Goal: Task Accomplishment & Management: Complete application form

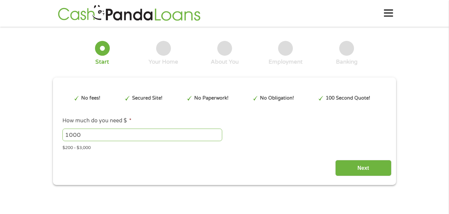
type input "Cj0KCQjw0NPGBhCDARIsAGAzpp3hqqUfo2dOUUoUg9-DXjynPhwOLRGsZ1aAYpq9NXLODnXYr9Ak8mM…"
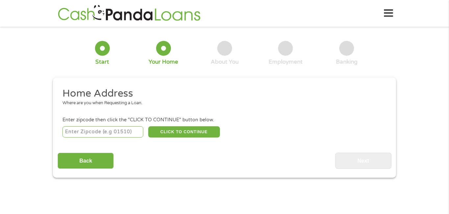
scroll to position [2, 0]
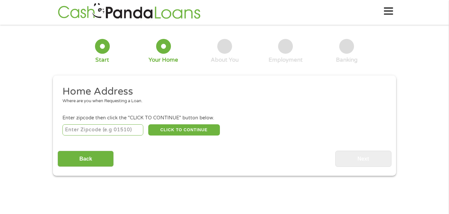
click at [100, 128] on input "number" at bounding box center [103, 129] width 81 height 11
type input "85706"
click at [162, 128] on button "CLICK TO CONTINUE" at bounding box center [184, 129] width 72 height 11
type input "85706"
type input "[GEOGRAPHIC_DATA]"
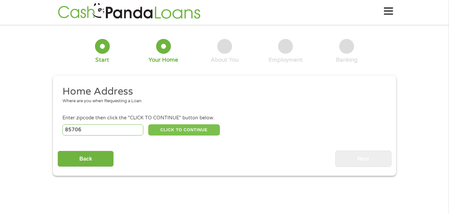
select select "[US_STATE]"
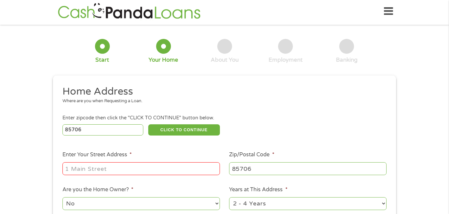
click at [153, 167] on input "Enter Your Street Address *" at bounding box center [142, 168] width 158 height 13
type input "[STREET_ADDRESS]"
click at [372, 204] on select "1 Year or less 1 - 2 Years 2 - 4 Years Over 4 Years" at bounding box center [308, 203] width 158 height 13
select select "24months"
click at [229, 198] on select "1 Year or less 1 - 2 Years 2 - 4 Years Over 4 Years" at bounding box center [308, 203] width 158 height 13
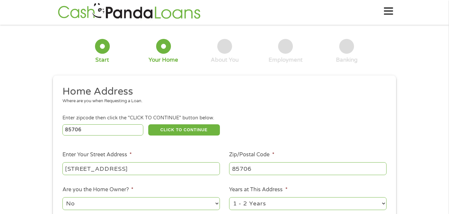
click at [428, 187] on div "1 Start 2 Your Home 3 About You 4 Employment 5 Banking 6 This field is hidden w…" at bounding box center [224, 161] width 449 height 264
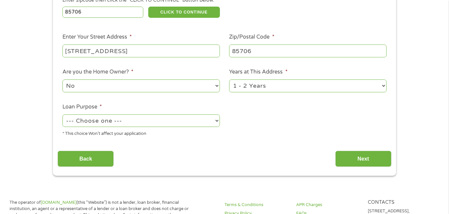
scroll to position [120, 0]
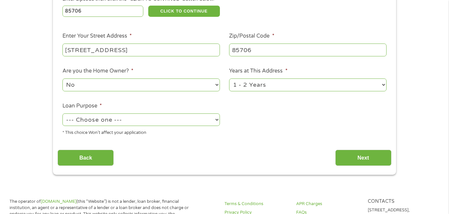
click at [217, 121] on select "--- Choose one --- Pay Bills Debt Consolidation Home Improvement Major Purchase…" at bounding box center [142, 119] width 158 height 13
select select "paybills"
click at [63, 115] on select "--- Choose one --- Pay Bills Debt Consolidation Home Improvement Major Purchase…" at bounding box center [142, 119] width 158 height 13
click at [359, 160] on input "Next" at bounding box center [364, 157] width 56 height 16
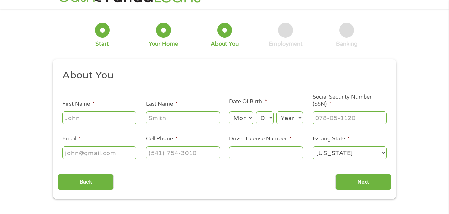
scroll to position [0, 0]
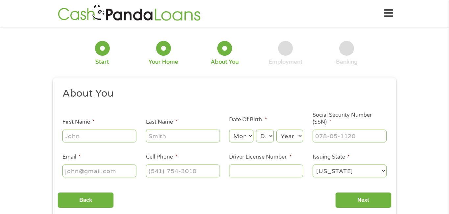
click at [104, 137] on input "First Name *" at bounding box center [100, 135] width 74 height 13
type input "[PERSON_NAME]"
click at [166, 136] on input "Last Name *" at bounding box center [183, 135] width 74 height 13
type input "[PERSON_NAME]"
click at [245, 134] on select "Month 1 2 3 4 5 6 7 8 9 10 11 12" at bounding box center [241, 135] width 24 height 13
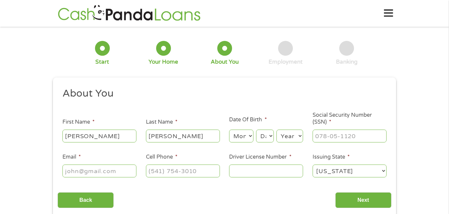
select select "8"
click at [229, 129] on select "Month 1 2 3 4 5 6 7 8 9 10 11 12" at bounding box center [241, 135] width 24 height 13
click at [271, 137] on select "Day 1 2 3 4 5 6 7 8 9 10 11 12 13 14 15 16 17 18 19 20 21 22 23 24 25 26 27 28 …" at bounding box center [265, 135] width 18 height 13
select select "12"
click at [256, 129] on select "Day 1 2 3 4 5 6 7 8 9 10 11 12 13 14 15 16 17 18 19 20 21 22 23 24 25 26 27 28 …" at bounding box center [265, 135] width 18 height 13
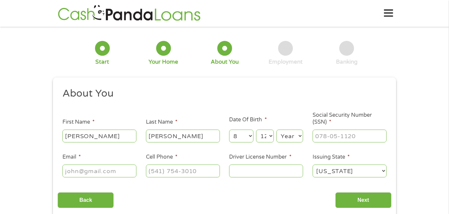
click at [300, 139] on select "Year [DATE] 2006 2005 2004 2003 2002 2001 2000 1999 1998 1997 1996 1995 1994 19…" at bounding box center [290, 135] width 27 height 13
select select "1970"
click at [277, 129] on select "Year [DATE] 2006 2005 2004 2003 2002 2001 2000 1999 1998 1997 1996 1995 1994 19…" at bounding box center [290, 135] width 27 height 13
click at [321, 133] on input "Social Security Number (SSN) *" at bounding box center [350, 135] width 74 height 13
type input "527-47-4079"
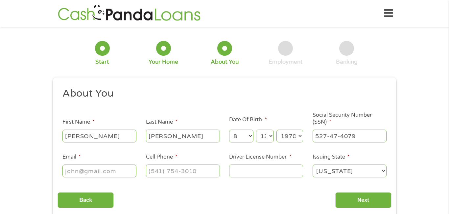
click at [124, 171] on input "Email *" at bounding box center [100, 170] width 74 height 13
type input "[EMAIL_ADDRESS][DOMAIN_NAME]"
click at [154, 169] on input "Cell Phone *" at bounding box center [183, 170] width 74 height 13
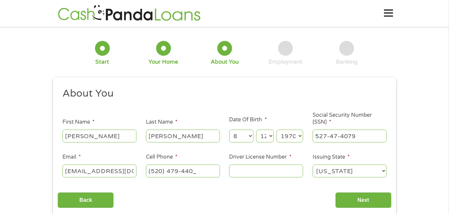
type input "[PHONE_NUMBER]"
click at [236, 173] on input "Driver License Number *" at bounding box center [266, 170] width 74 height 13
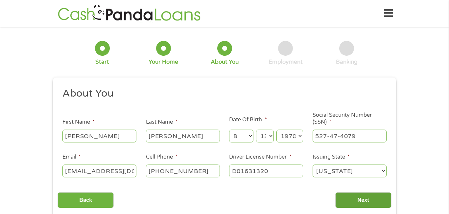
type input "D01631320"
click at [345, 202] on input "Next" at bounding box center [364, 200] width 56 height 16
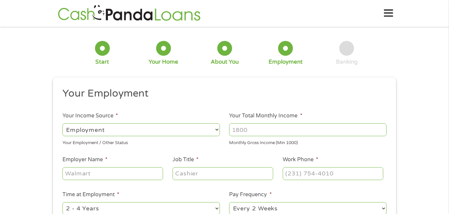
click at [345, 202] on div "--- Choose one --- Every 2 Weeks Every Week Monthly Semi-Monthly" at bounding box center [308, 207] width 158 height 15
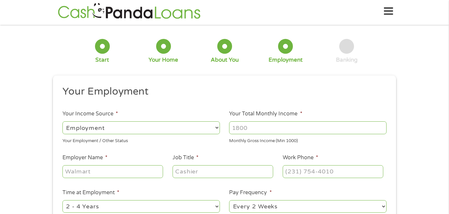
click at [263, 131] on input "Your Total Monthly Income *" at bounding box center [308, 127] width 158 height 13
type input "1600"
click at [149, 176] on input "Employer Name *" at bounding box center [113, 171] width 101 height 13
type input "[DOMAIN_NAME]"
click at [180, 171] on input "Job Title *" at bounding box center [223, 171] width 101 height 13
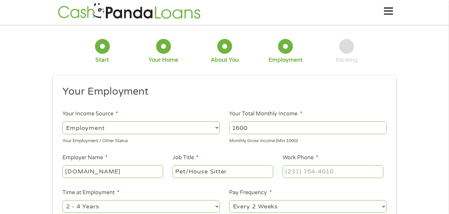
type input "Pet/House Sitter"
click at [303, 173] on input "Work Phone *" at bounding box center [333, 171] width 101 height 13
type input "(188) 453-7889"
click at [406, 163] on div "1 Start 2 Your Home 3 About You 4 Employment 5 Banking 6 This field is hidden w…" at bounding box center [224, 157] width 449 height 257
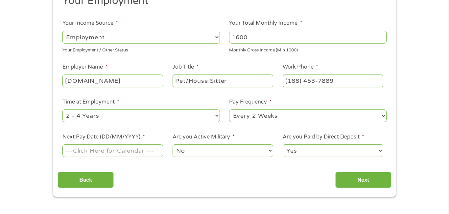
scroll to position [94, 0]
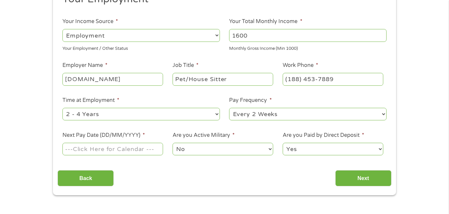
click at [149, 152] on input "Next Pay Date (DD/MM/YYYY) *" at bounding box center [113, 148] width 101 height 13
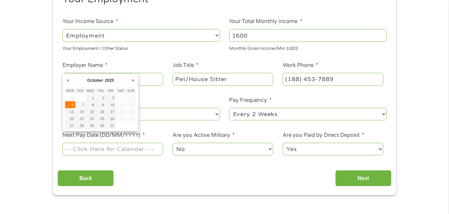
type input "[DATE]"
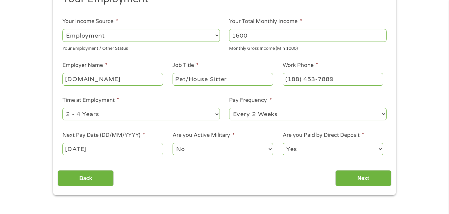
click at [311, 152] on select "Yes No" at bounding box center [333, 148] width 101 height 13
select select "0"
click at [283, 144] on select "Yes No" at bounding box center [333, 148] width 101 height 13
click at [353, 179] on input "Next" at bounding box center [364, 178] width 56 height 16
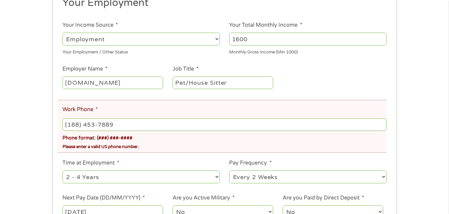
scroll to position [118, 0]
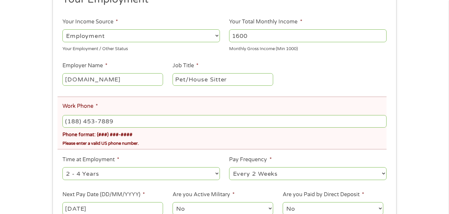
click at [70, 123] on input "(188) 453-7889" at bounding box center [225, 121] width 324 height 13
type input "[PHONE_NUMBER]"
click at [423, 169] on div "There was a problem with your submission. Please review the fields below. 1 Sta…" at bounding box center [224, 83] width 449 height 341
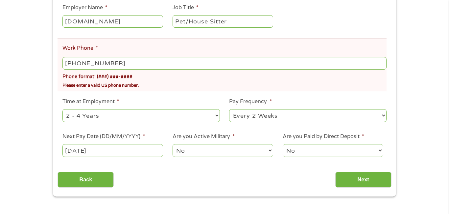
scroll to position [184, 0]
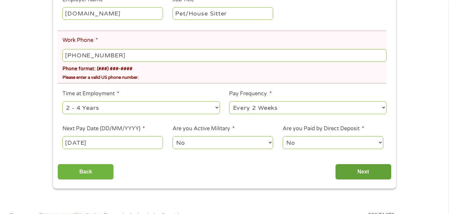
click at [358, 180] on input "Next" at bounding box center [364, 172] width 56 height 16
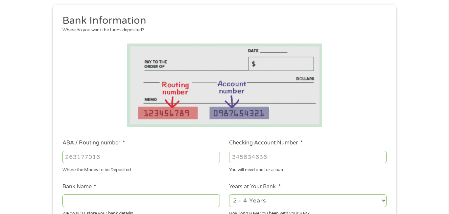
scroll to position [86, 0]
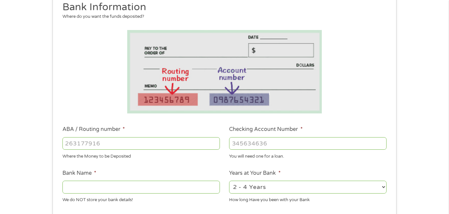
click at [144, 140] on input "ABA / Routing number *" at bounding box center [142, 143] width 158 height 13
type input "031101279"
type input "THE BANCORP BANK"
type input "031101279"
click at [243, 144] on input "Checking Account Number *" at bounding box center [308, 143] width 158 height 13
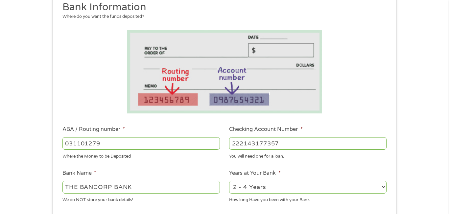
type input "222143177357"
click at [384, 187] on select "2 - 4 Years 6 - 12 Months 1 - 2 Years Over 4 Years" at bounding box center [308, 186] width 158 height 13
click at [424, 156] on div "1 Start 2 Your Home 3 About You 4 Employment 5 Banking 6 This field is hidden w…" at bounding box center [224, 151] width 449 height 412
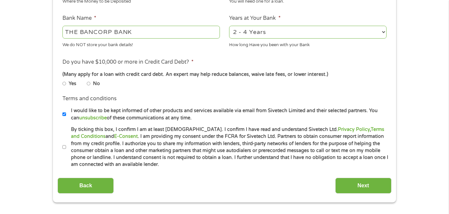
scroll to position [244, 0]
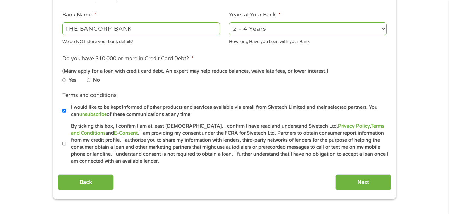
click at [88, 81] on input "No" at bounding box center [89, 80] width 4 height 4
radio input "true"
click at [65, 110] on input "I would like to be kept informed of other products and services available via e…" at bounding box center [65, 111] width 4 height 4
checkbox input "false"
click at [64, 144] on input "By ticking this box, I confirm I am at least [DEMOGRAPHIC_DATA]. I confirm I ha…" at bounding box center [65, 143] width 4 height 4
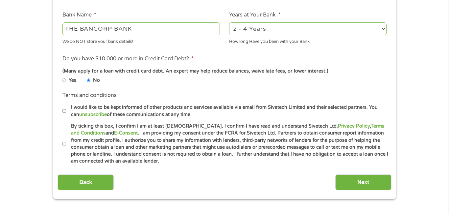
checkbox input "true"
click at [362, 180] on input "Next" at bounding box center [364, 182] width 56 height 16
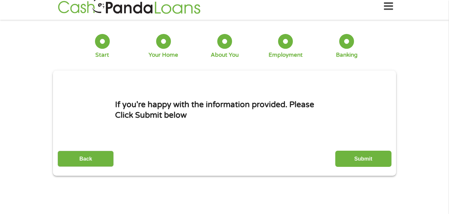
scroll to position [0, 0]
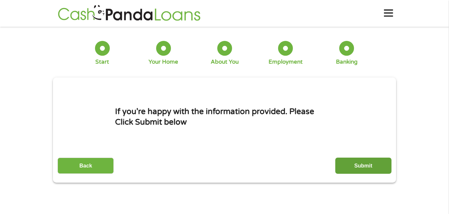
click at [370, 165] on input "Submit" at bounding box center [364, 165] width 56 height 16
